Goal: Information Seeking & Learning: Find specific fact

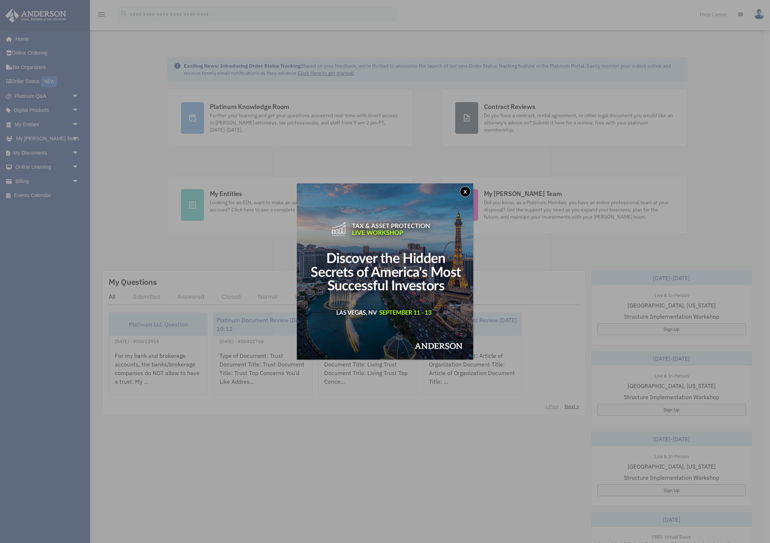
click at [465, 192] on button "x" at bounding box center [465, 191] width 11 height 11
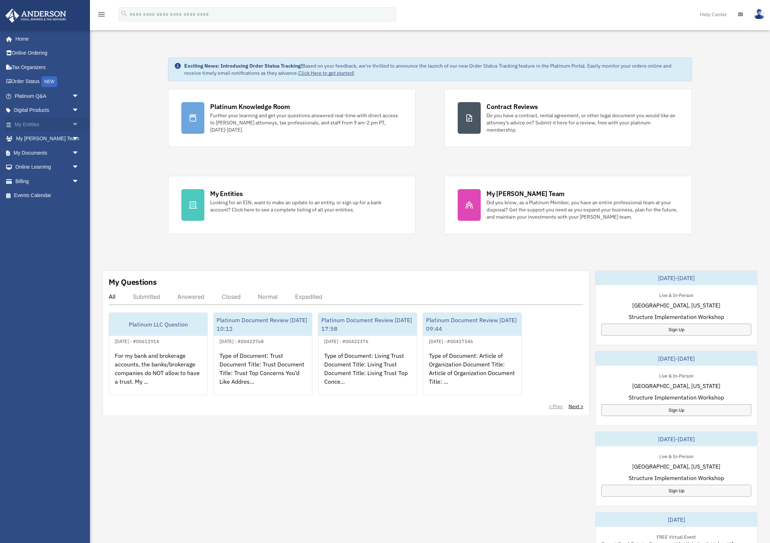
click at [50, 124] on link "My Entities arrow_drop_down" at bounding box center [47, 124] width 85 height 14
click at [21, 36] on link "Home" at bounding box center [47, 39] width 85 height 14
click at [46, 123] on link "My Entities arrow_drop_down" at bounding box center [47, 124] width 85 height 14
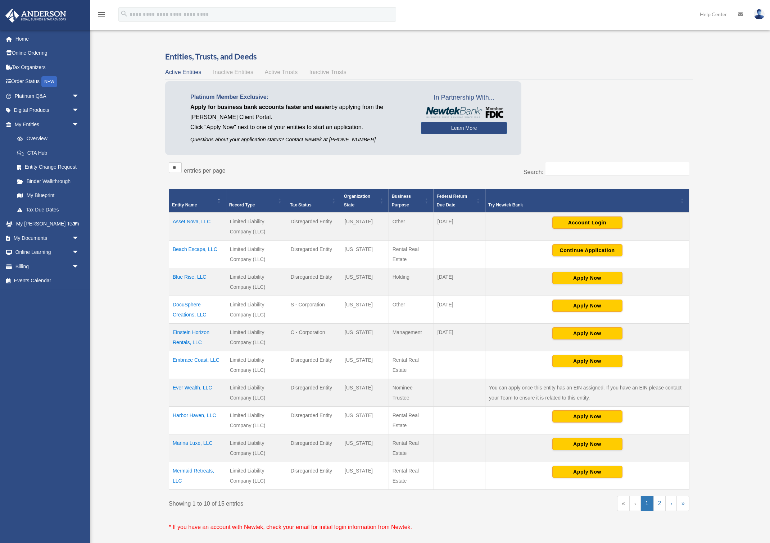
scroll to position [1, 0]
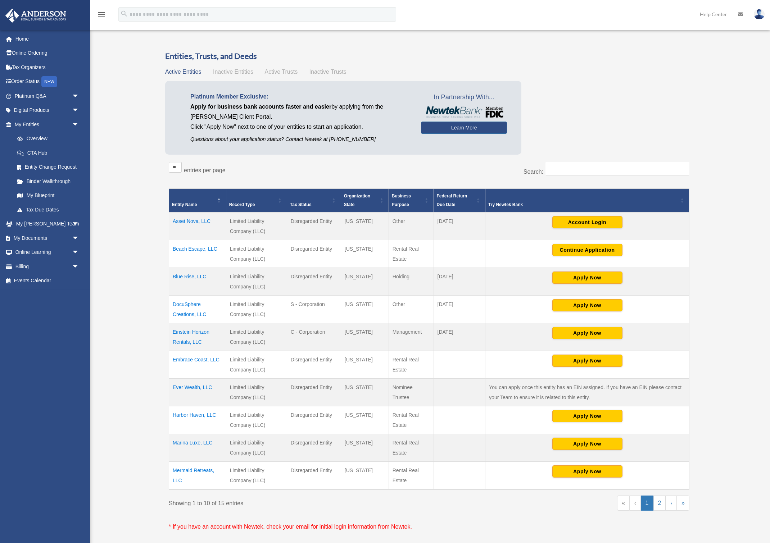
click at [191, 333] on td "Einstein Horizon Rentals, LLC" at bounding box center [197, 337] width 57 height 28
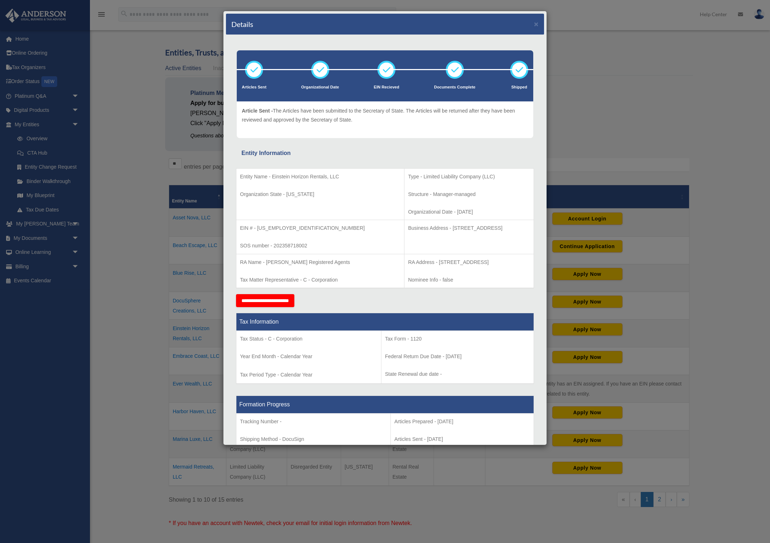
click at [272, 227] on p "EIN # - [US_EMPLOYER_IDENTIFICATION_NUMBER]" at bounding box center [320, 228] width 160 height 9
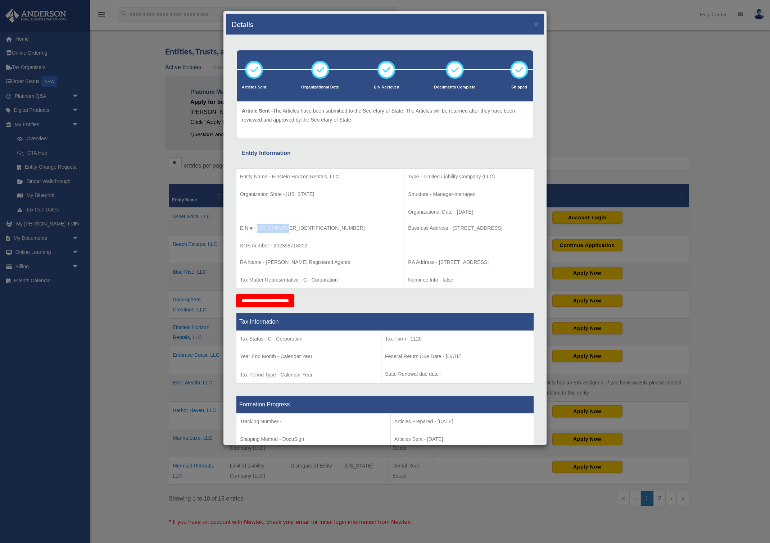
drag, startPoint x: 256, startPoint y: 227, endPoint x: 288, endPoint y: 226, distance: 31.3
click at [287, 226] on p "EIN # - [US_EMPLOYER_IDENTIFICATION_NUMBER]" at bounding box center [320, 228] width 160 height 9
copy p "[US_EMPLOYER_IDENTIFICATION_NUMBER]"
